Goal: Transaction & Acquisition: Download file/media

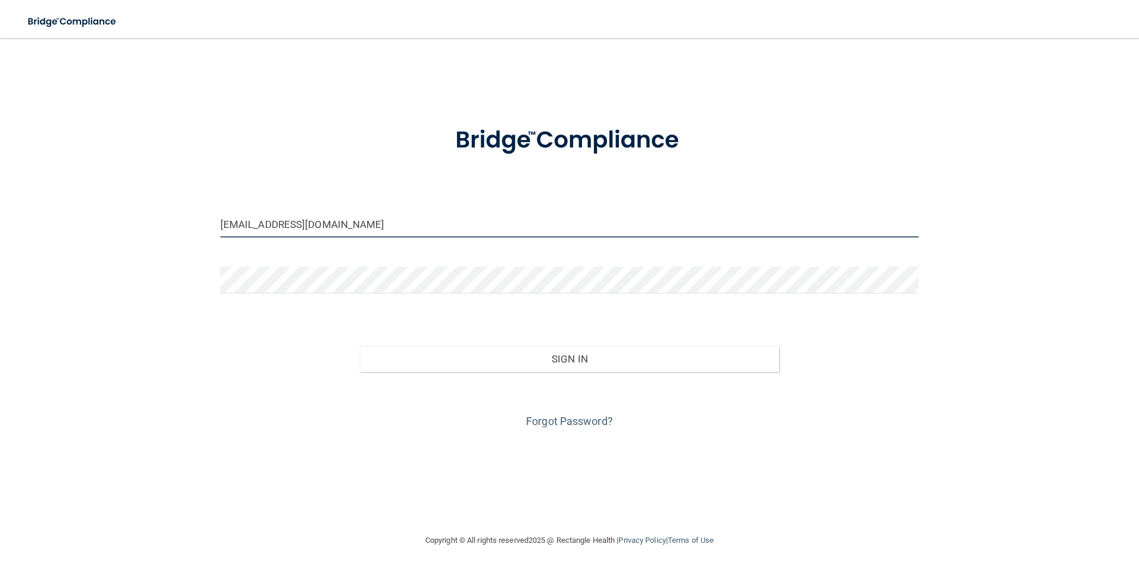
drag, startPoint x: 338, startPoint y: 214, endPoint x: 135, endPoint y: 192, distance: 203.7
click at [135, 192] on div "[EMAIL_ADDRESS][DOMAIN_NAME] Invalid email/password. You don't have permission …" at bounding box center [569, 286] width 1091 height 472
type input "[EMAIL_ADDRESS][DOMAIN_NAME]"
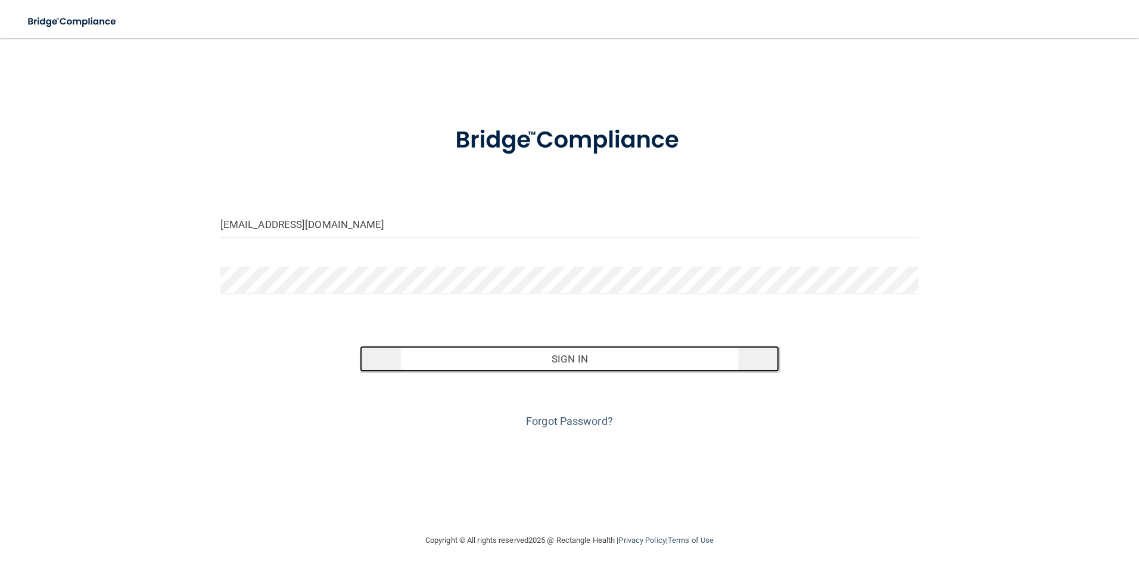
click at [554, 366] on button "Sign In" at bounding box center [569, 359] width 419 height 26
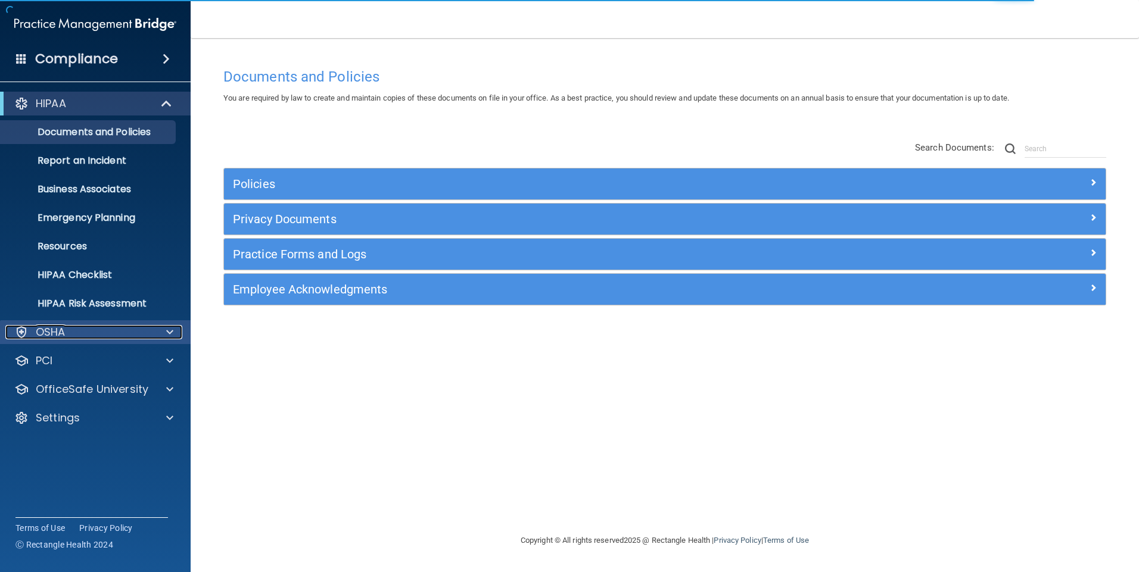
click at [159, 336] on div at bounding box center [168, 332] width 30 height 14
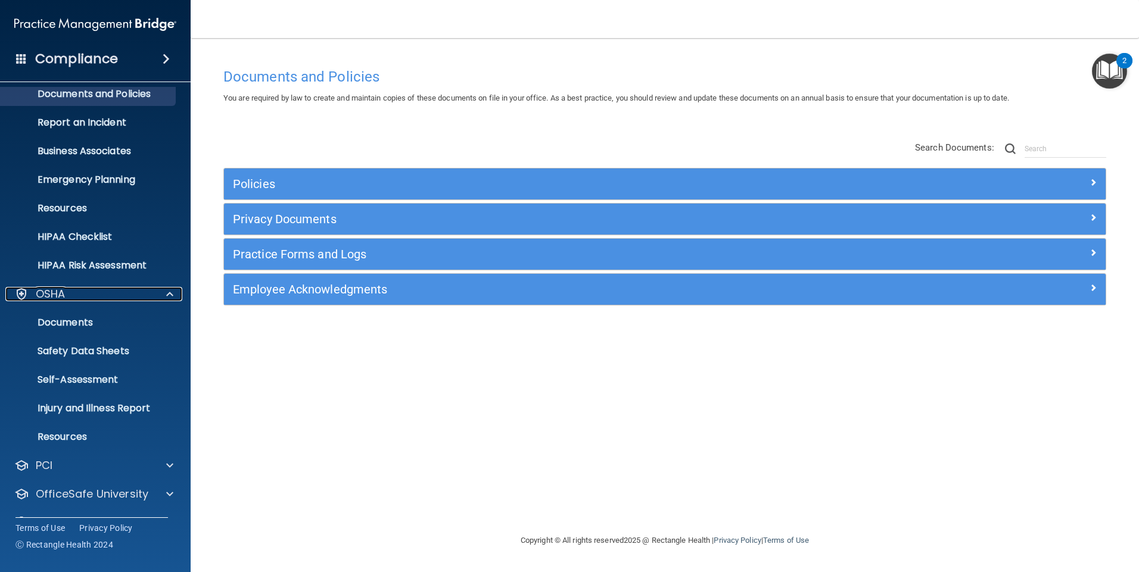
scroll to position [60, 0]
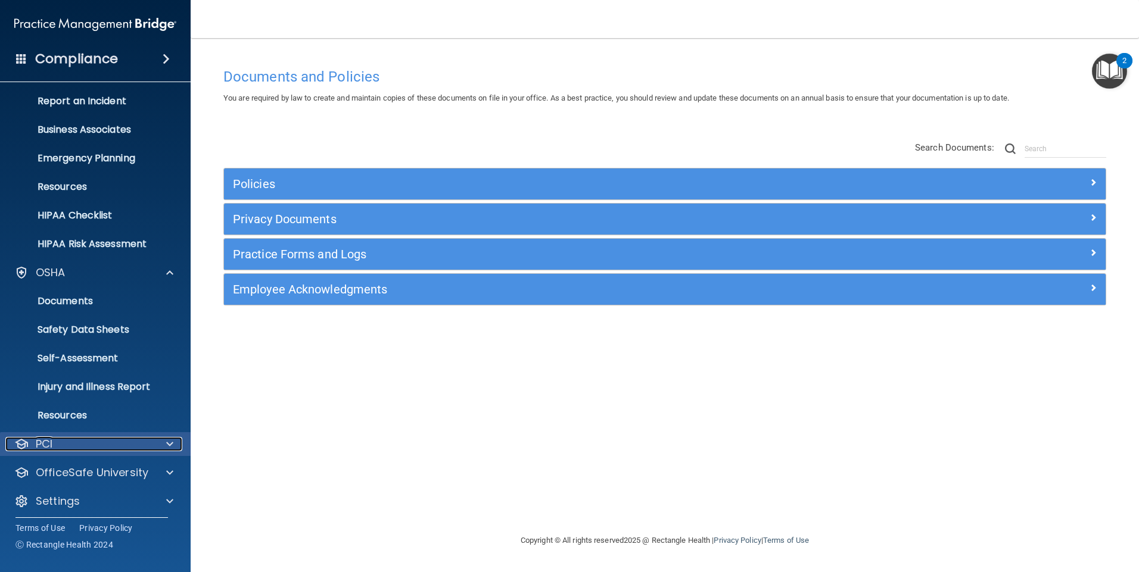
click at [169, 443] on span at bounding box center [169, 444] width 7 height 14
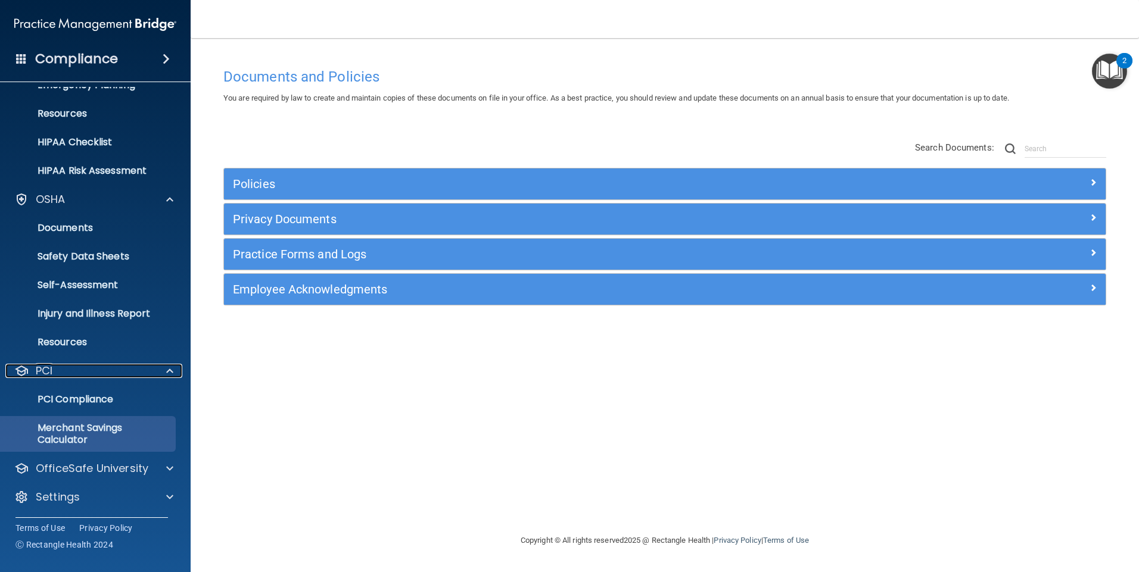
scroll to position [134, 0]
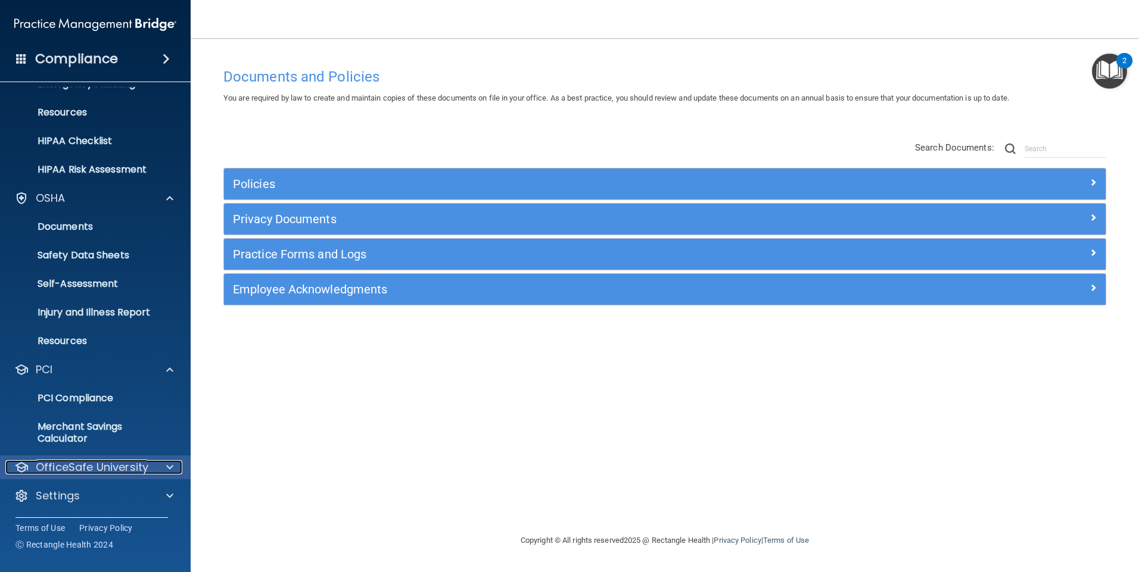
click at [170, 468] on span at bounding box center [169, 467] width 7 height 14
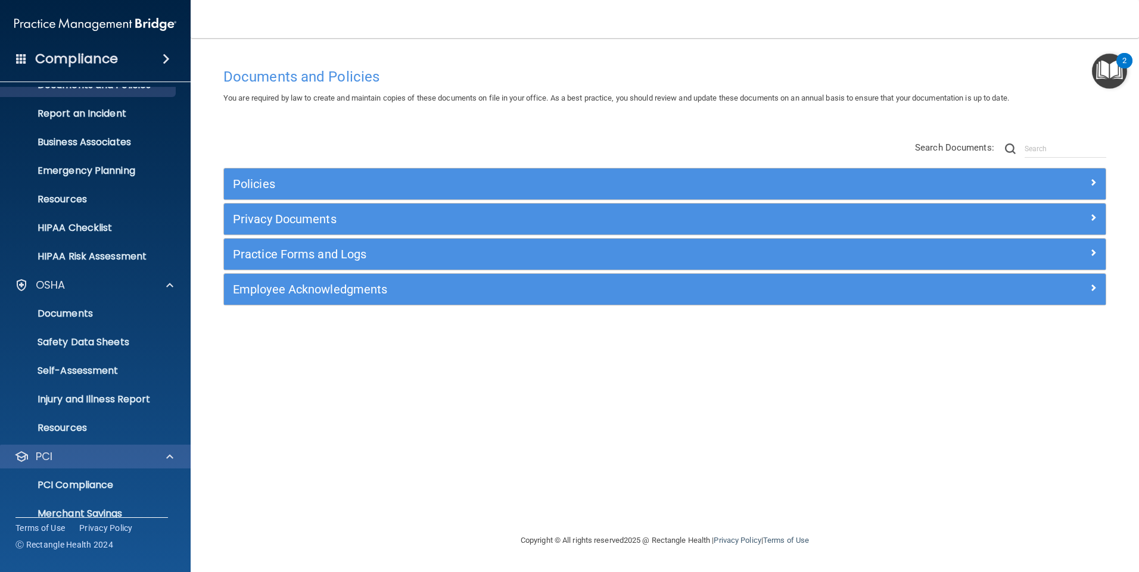
scroll to position [119, 0]
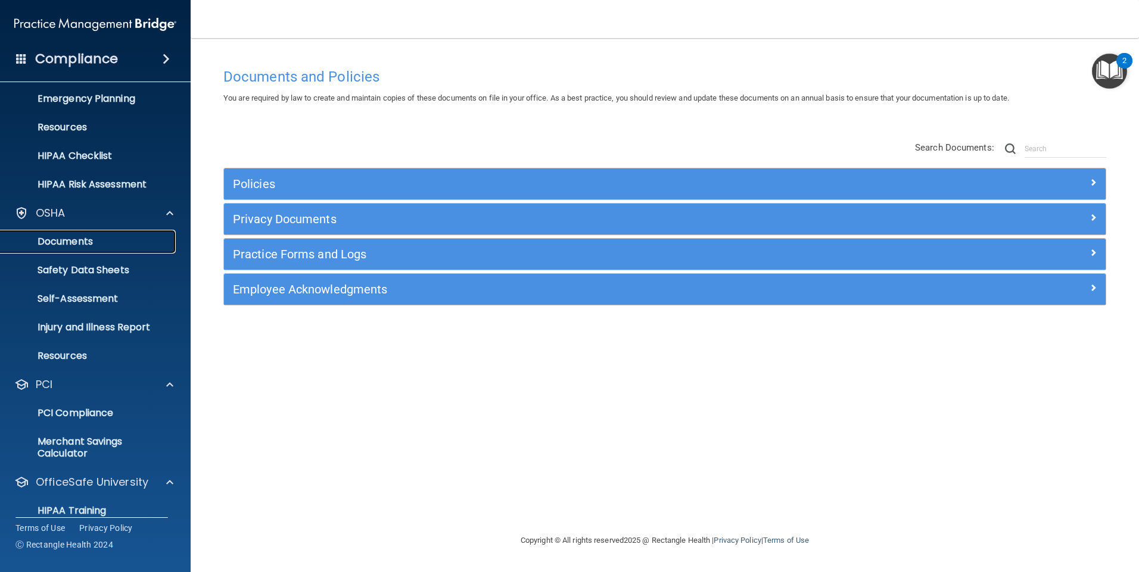
click at [80, 246] on p "Documents" at bounding box center [89, 242] width 163 height 12
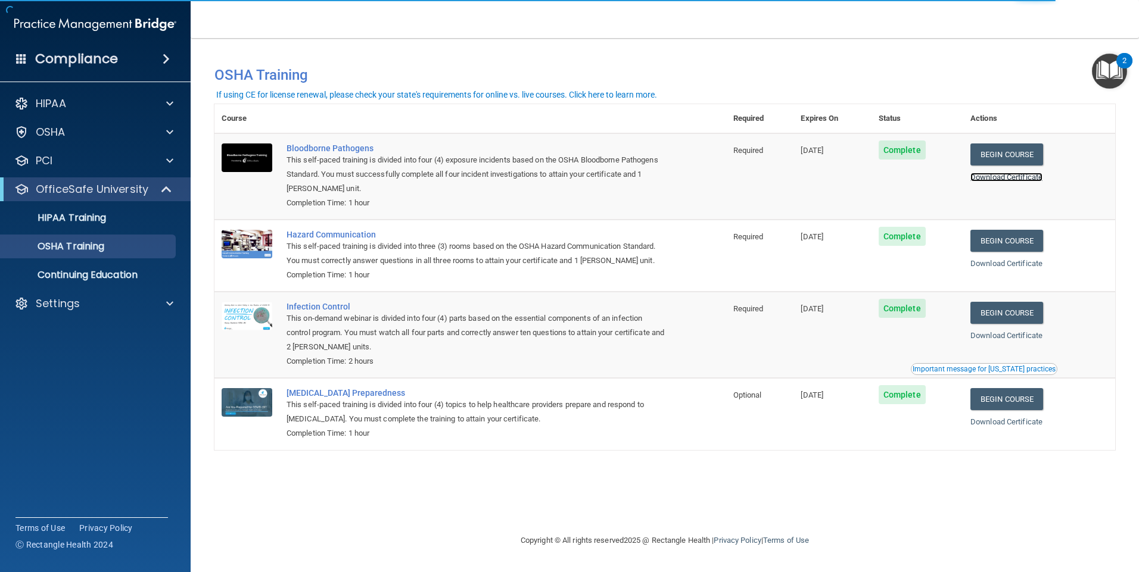
click at [1007, 180] on link "Download Certificate" at bounding box center [1006, 177] width 72 height 9
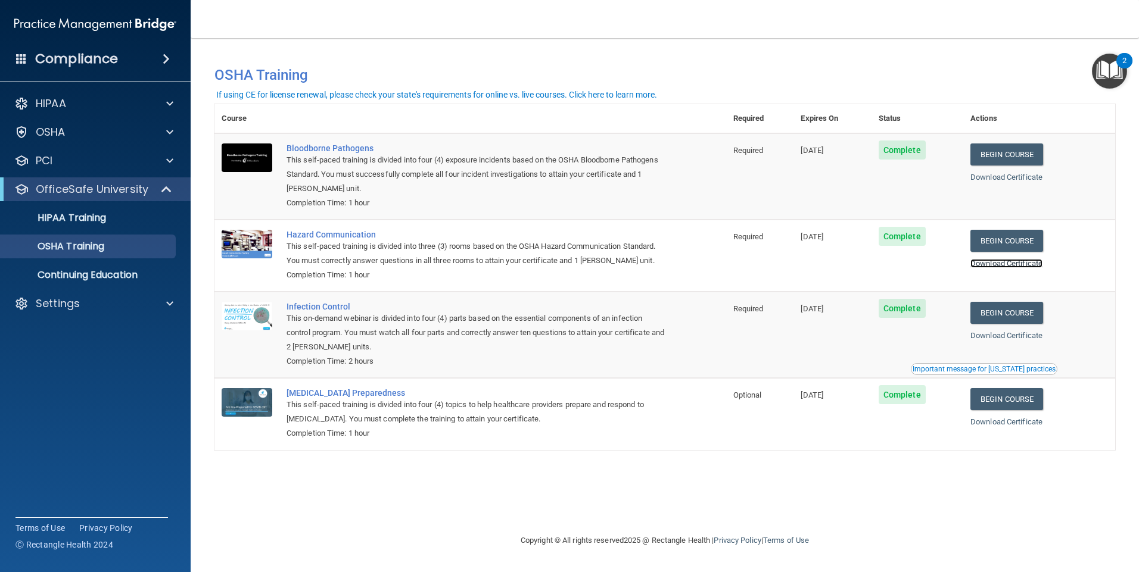
click at [1015, 266] on link "Download Certificate" at bounding box center [1006, 263] width 72 height 9
click at [992, 336] on link "Download Certificate" at bounding box center [1006, 335] width 72 height 9
click at [1036, 423] on link "Download Certificate" at bounding box center [1006, 422] width 72 height 9
